Goal: Information Seeking & Learning: Learn about a topic

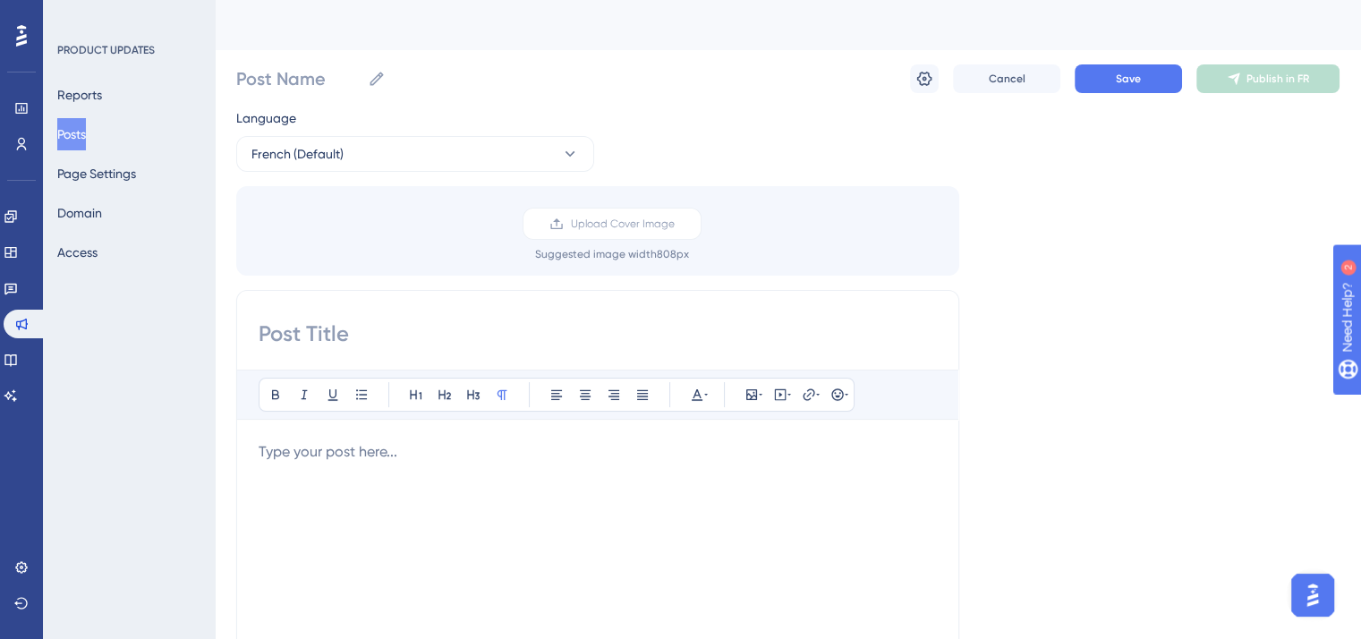
click at [86, 123] on button "Posts" at bounding box center [71, 134] width 29 height 32
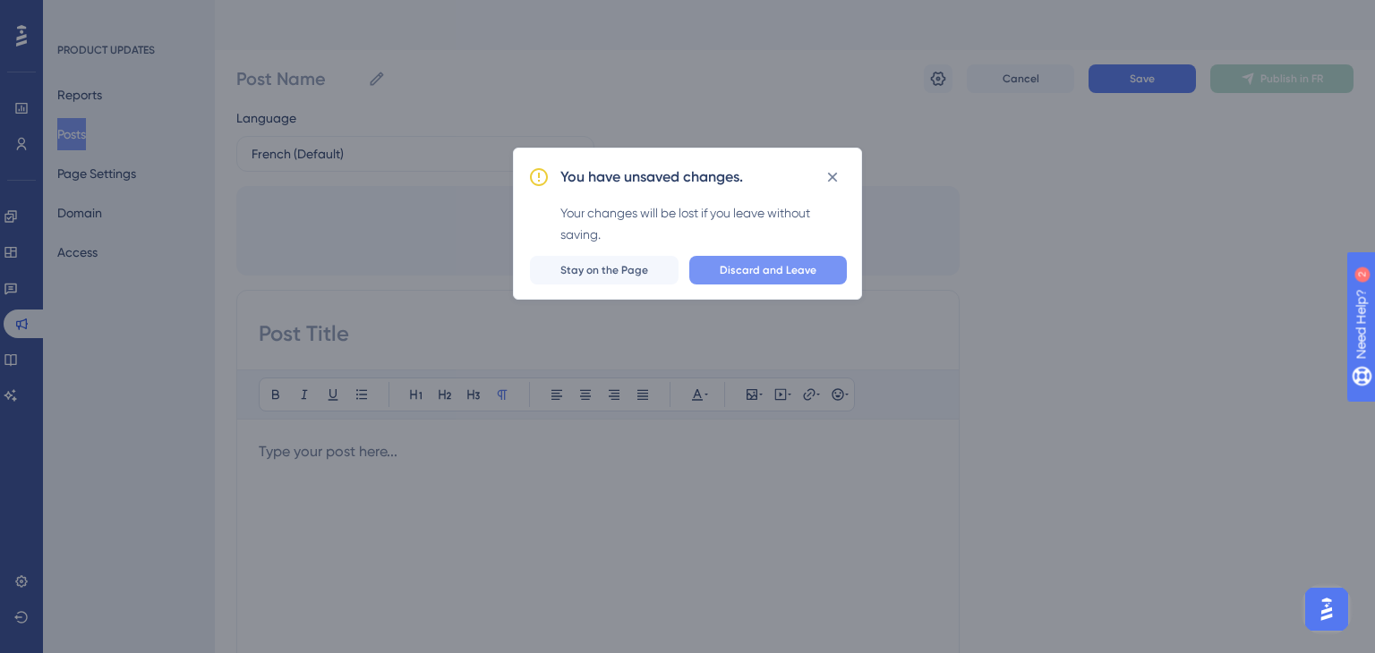
click at [750, 270] on span "Discard and Leave" at bounding box center [767, 270] width 97 height 14
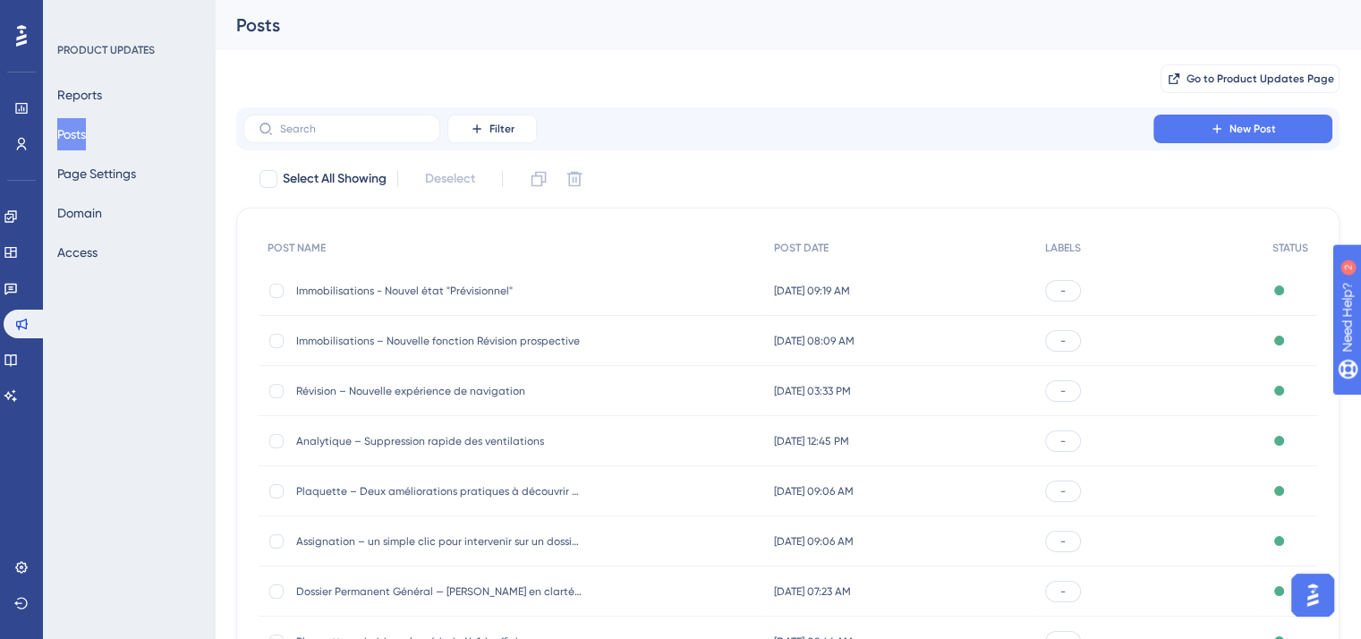
click at [440, 337] on span "Immobilisations – Nouvelle fonction Révision prospective" at bounding box center [439, 341] width 286 height 14
click at [398, 434] on span "Analytique – Suppression rapide des ventilations" at bounding box center [439, 441] width 286 height 14
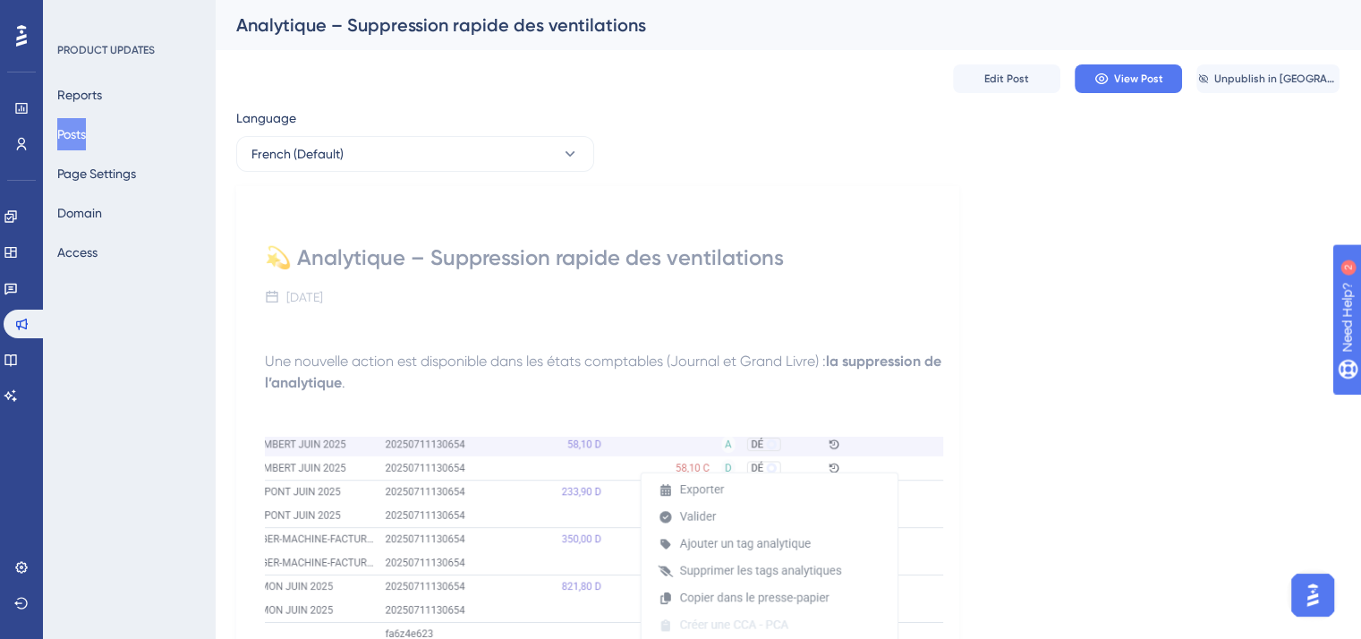
click at [280, 266] on div "💫 Analytique – Suppression rapide des ventilations" at bounding box center [598, 257] width 666 height 29
drag, startPoint x: 296, startPoint y: 254, endPoint x: 257, endPoint y: 254, distance: 39.4
click at [257, 254] on div "💫 Analytique – Suppression rapide des ventilations 23 juillet 2025 Une nouvelle…" at bounding box center [597, 607] width 723 height 842
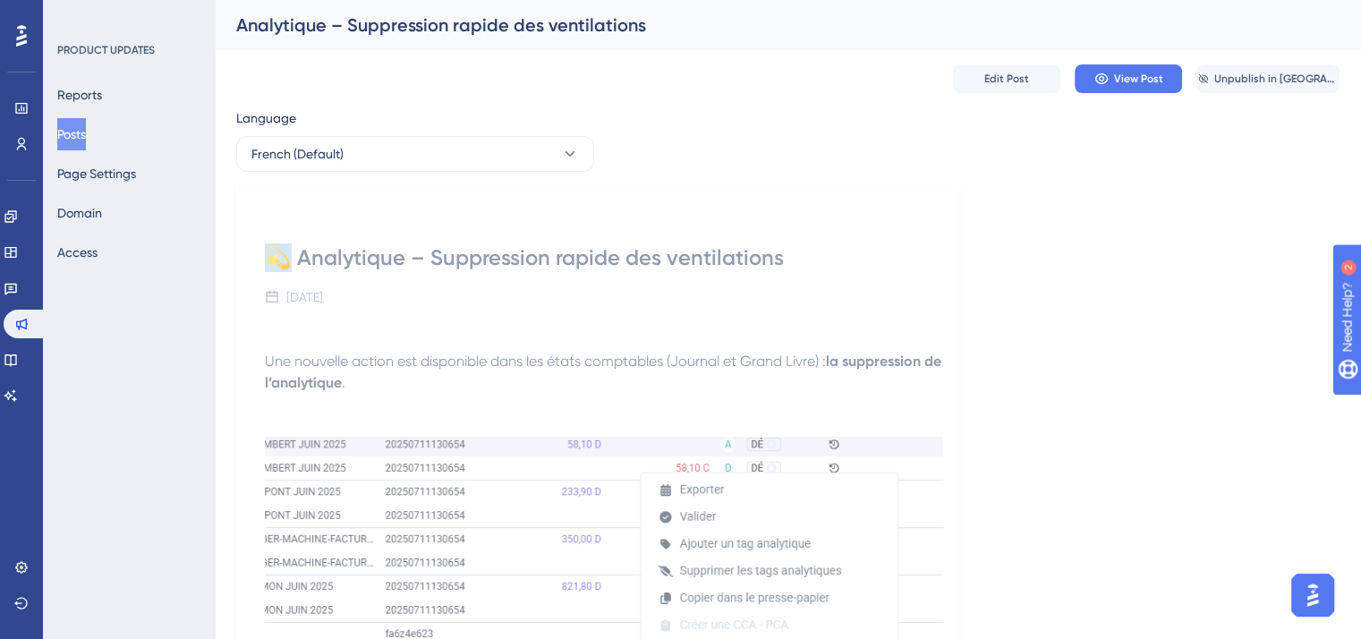
copy div "💫"
click at [991, 231] on div "💫 Analytique – Suppression rapide des ventilations 23 juillet 2025 Une nouvelle…" at bounding box center [787, 607] width 1103 height 842
click at [102, 91] on button "Reports" at bounding box center [79, 95] width 45 height 32
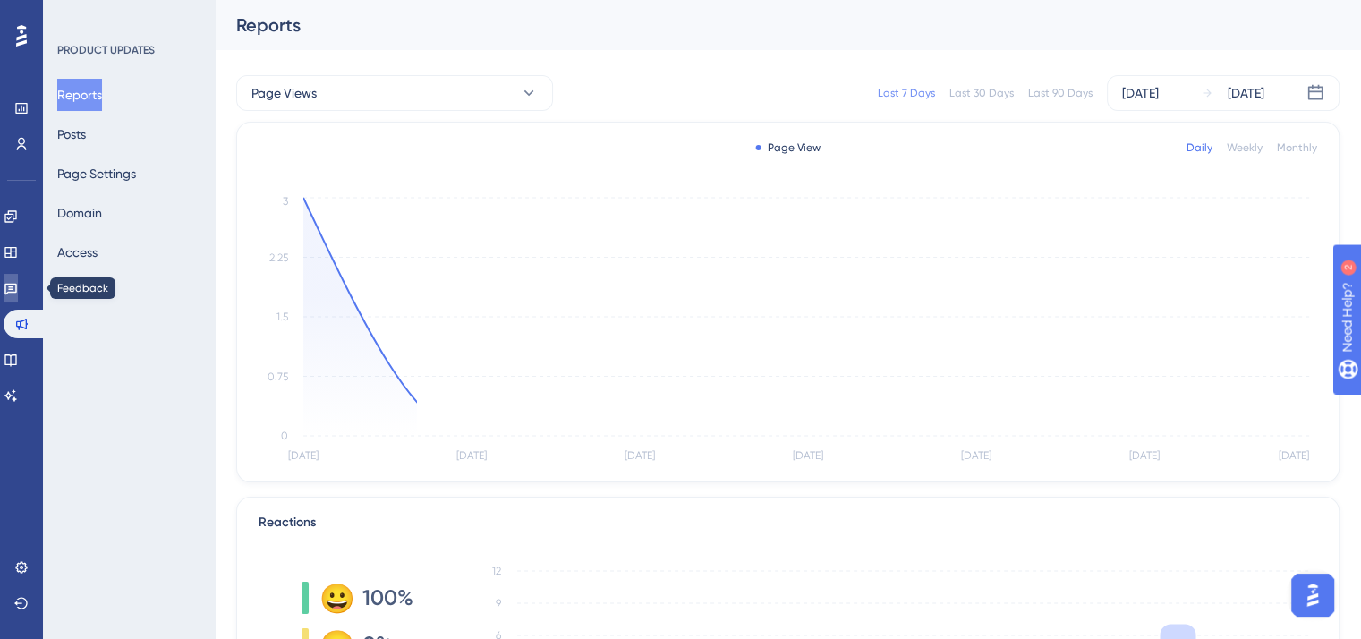
click at [17, 284] on icon at bounding box center [10, 290] width 13 height 12
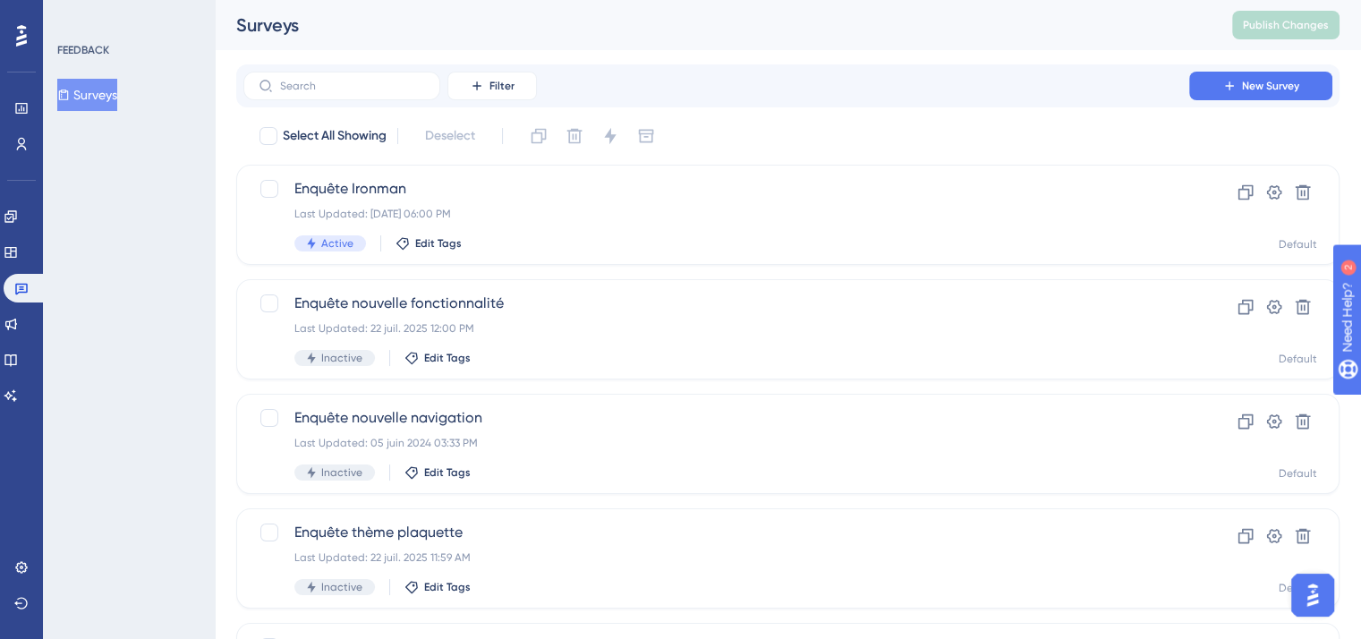
click at [156, 389] on div "FEEDBACK Surveys" at bounding box center [129, 319] width 172 height 639
click at [437, 199] on span "Enquête Ironman" at bounding box center [716, 188] width 844 height 21
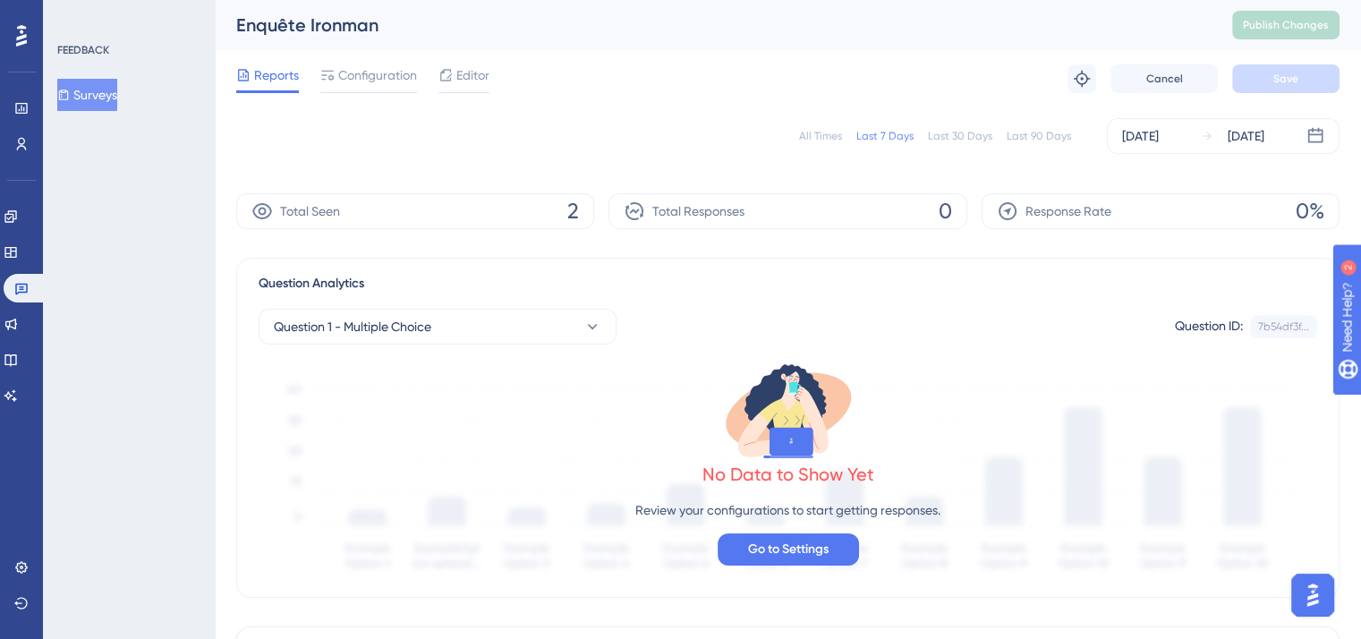
click at [1316, 600] on img "Open AI Assistant Launcher" at bounding box center [1313, 595] width 32 height 32
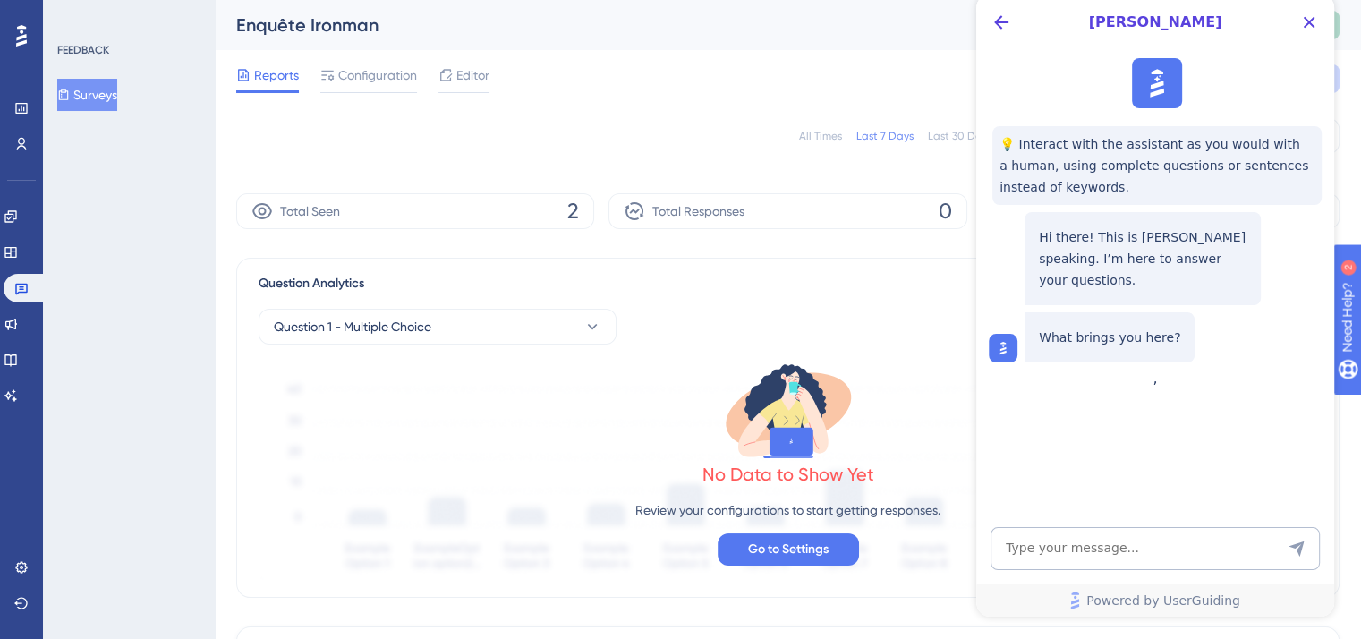
click at [1320, 19] on button "Close Button" at bounding box center [1309, 22] width 29 height 29
